Goal: Check status: Check status

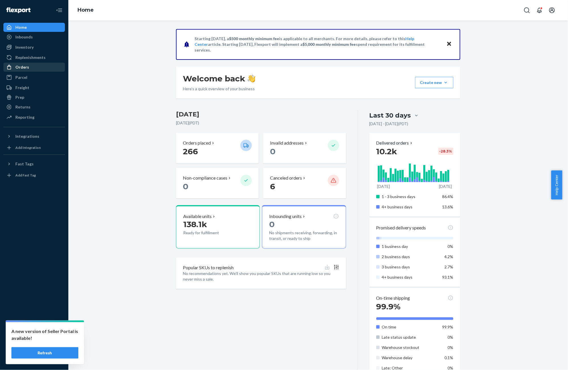
click at [18, 65] on div "Orders" at bounding box center [22, 67] width 14 height 6
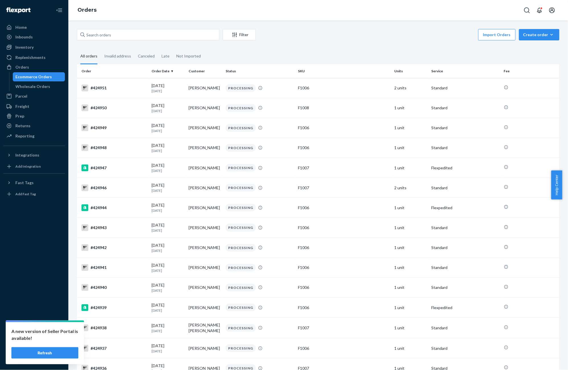
click at [132, 28] on div "Filter Import Orders Create order Ecommerce order Removal order All orders Inva…" at bounding box center [317, 195] width 499 height 350
click at [124, 35] on input "text" at bounding box center [148, 34] width 142 height 11
paste input "422458"
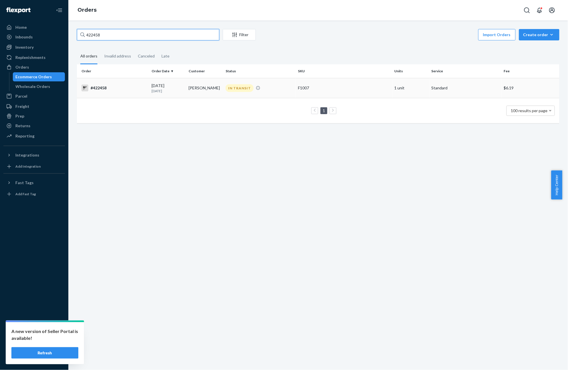
type input "422458"
click at [107, 93] on td "#422458" at bounding box center [113, 88] width 72 height 20
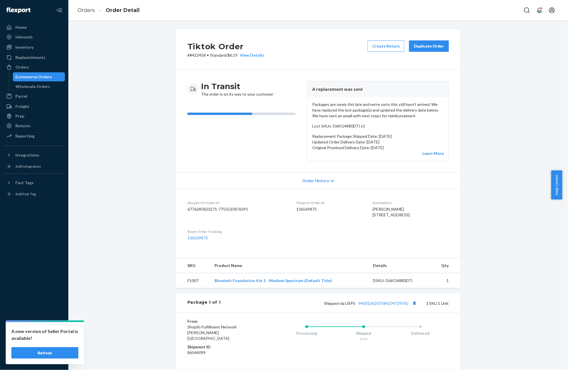
click at [305, 208] on dd "136569875" at bounding box center [329, 209] width 67 height 6
copy dd "136569875"
click at [93, 7] on link "Orders" at bounding box center [85, 10] width 17 height 6
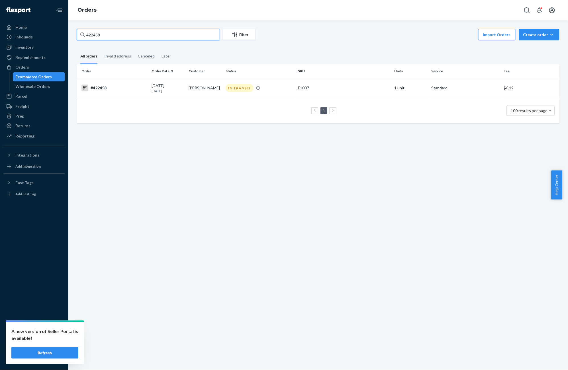
click at [102, 33] on input "422458" at bounding box center [148, 34] width 142 height 11
paste input "93"
type input "422938"
click at [100, 96] on td "#422938" at bounding box center [113, 88] width 72 height 20
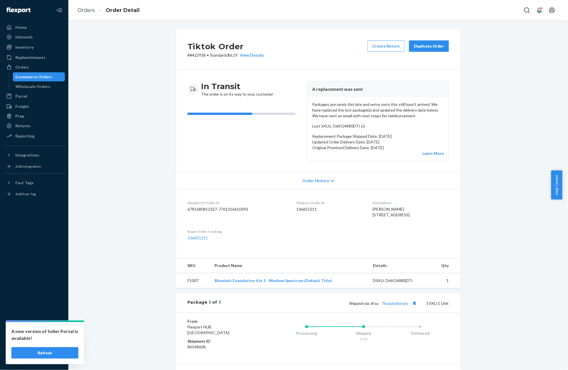
click at [306, 207] on dd "136651211" at bounding box center [329, 209] width 67 height 6
copy dd "136651211"
click at [87, 9] on link "Orders" at bounding box center [85, 10] width 17 height 6
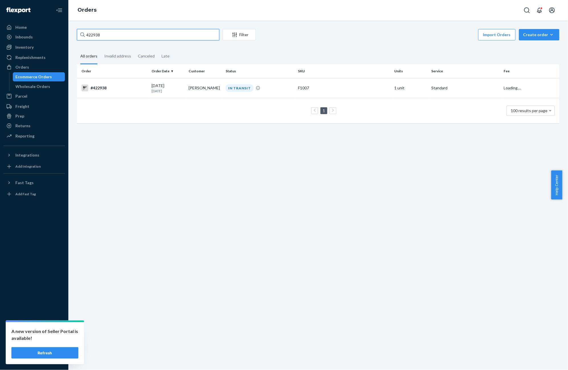
click at [139, 36] on input "422938" at bounding box center [148, 34] width 142 height 11
paste input "1942"
type input "421942"
click at [134, 87] on div "#421942" at bounding box center [113, 88] width 65 height 7
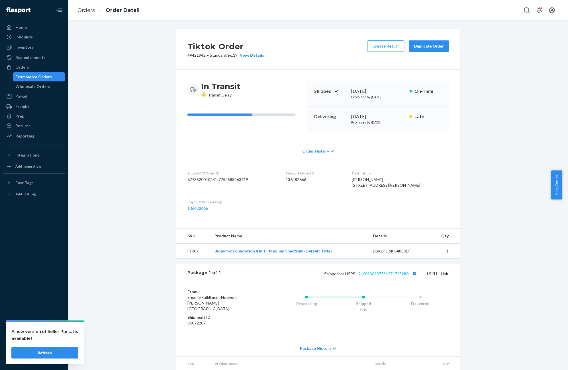
click at [378, 276] on link "9400136207584274725280" at bounding box center [383, 273] width 50 height 5
